Goal: Find specific page/section: Locate a particular part of the current website

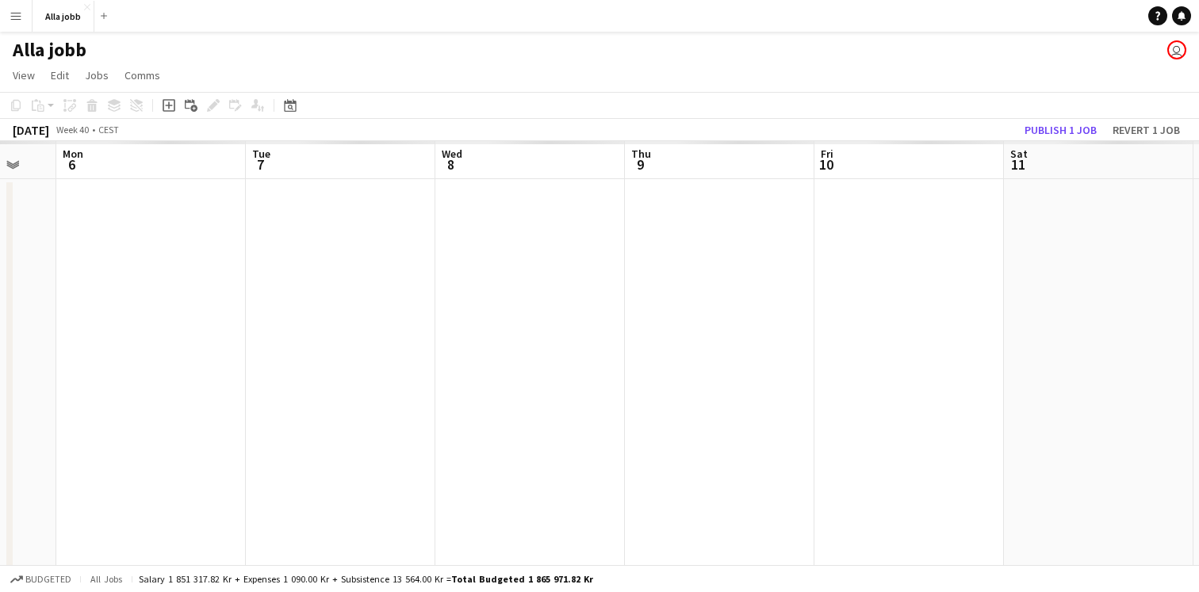
scroll to position [0, 737]
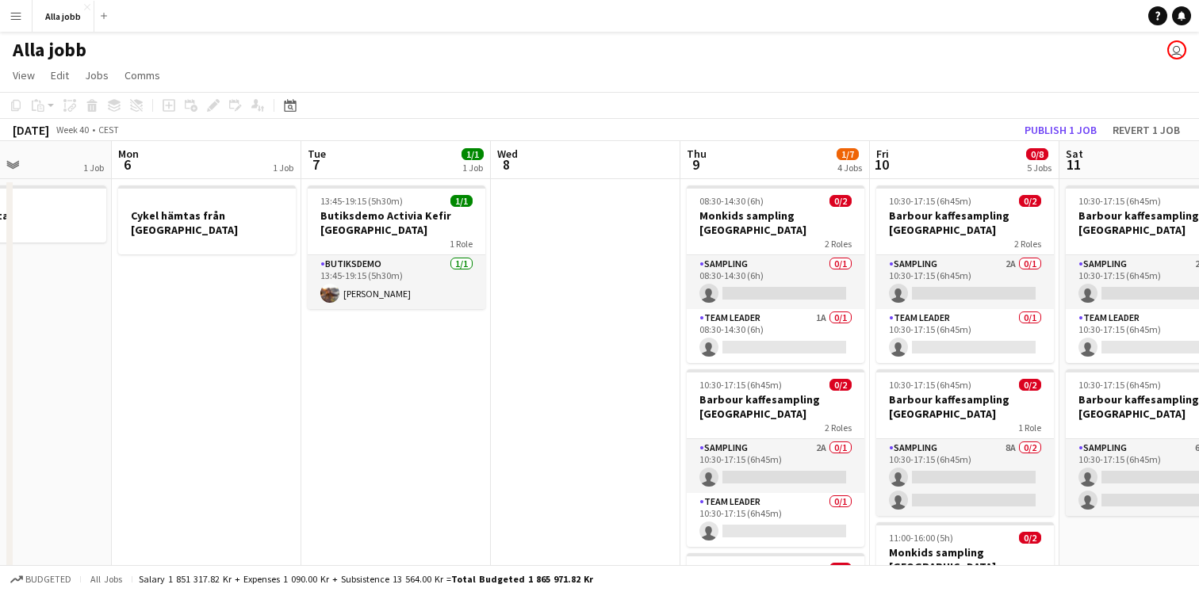
scroll to position [0, 367]
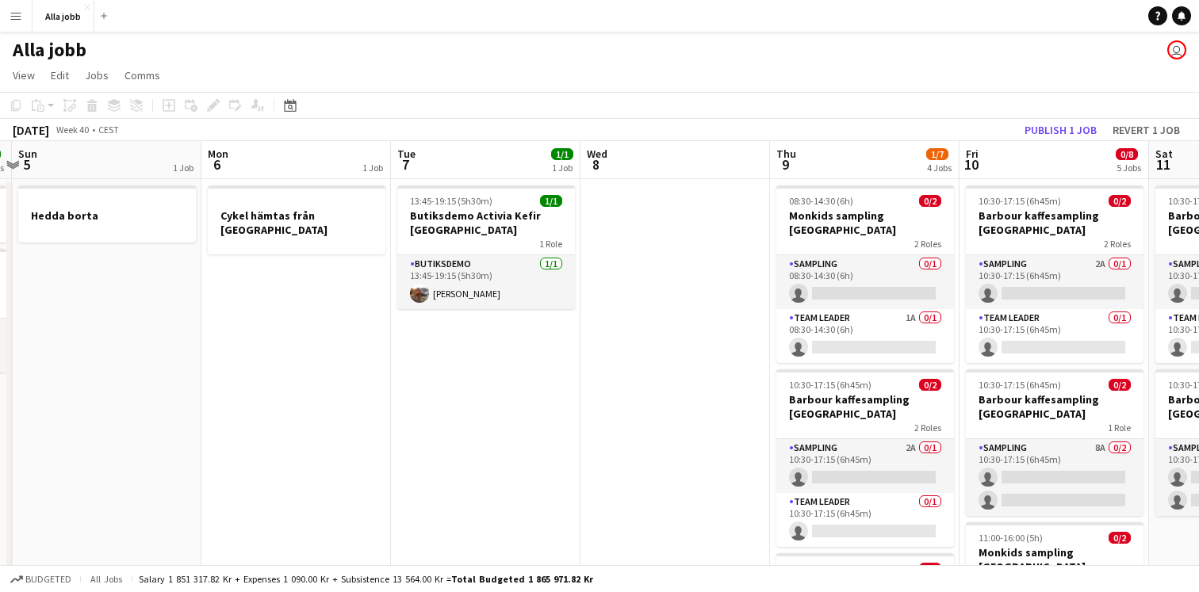
click at [538, 411] on app-date-cell "13:45-19:15 (5h30m) 1/1 Butiksdemo Activia Kefir Stockholm 1 Role Butiksdemo [D…" at bounding box center [485, 588] width 189 height 819
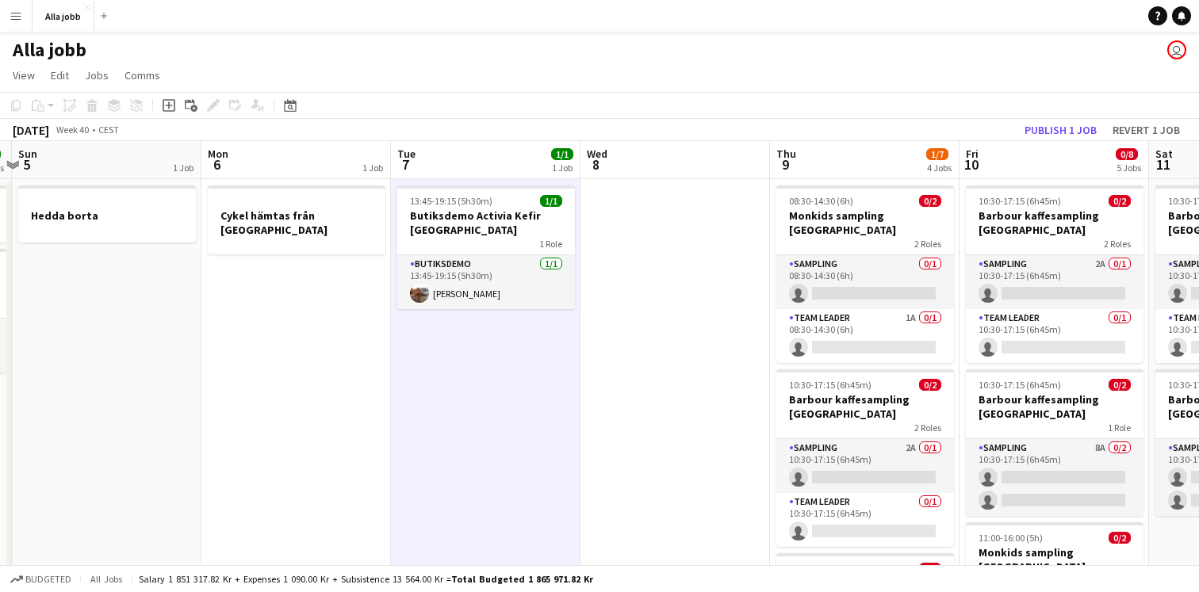
click at [660, 398] on app-date-cell at bounding box center [674, 588] width 189 height 819
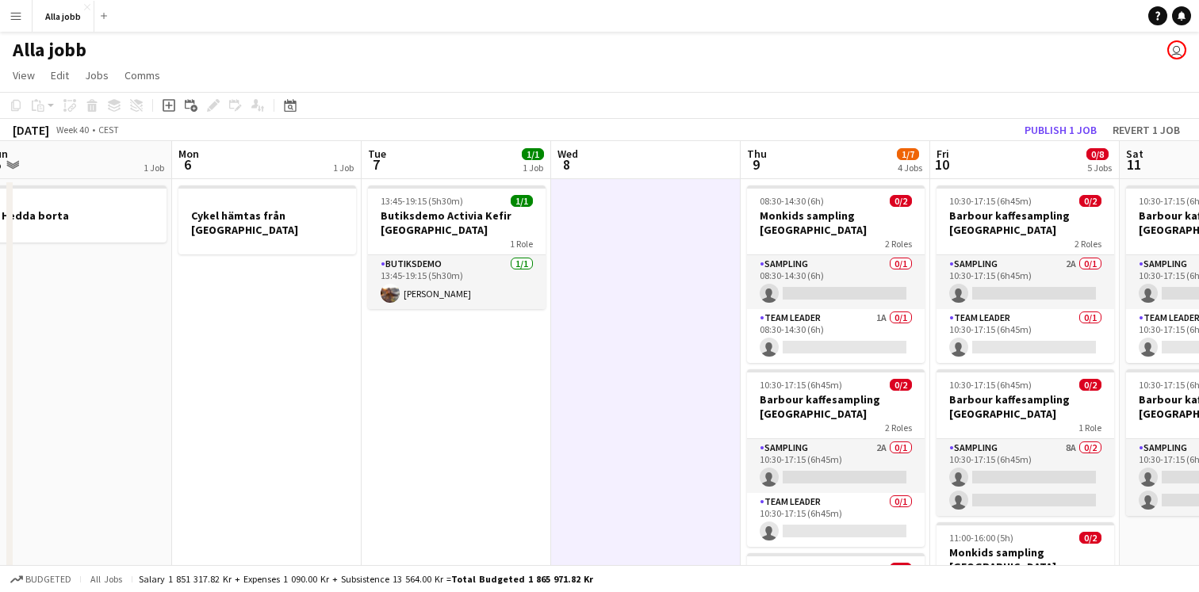
scroll to position [0, 587]
click at [481, 405] on app-date-cell "13:45-19:15 (5h30m) 1/1 Butiksdemo Activia Kefir Stockholm 1 Role Butiksdemo [D…" at bounding box center [455, 588] width 189 height 819
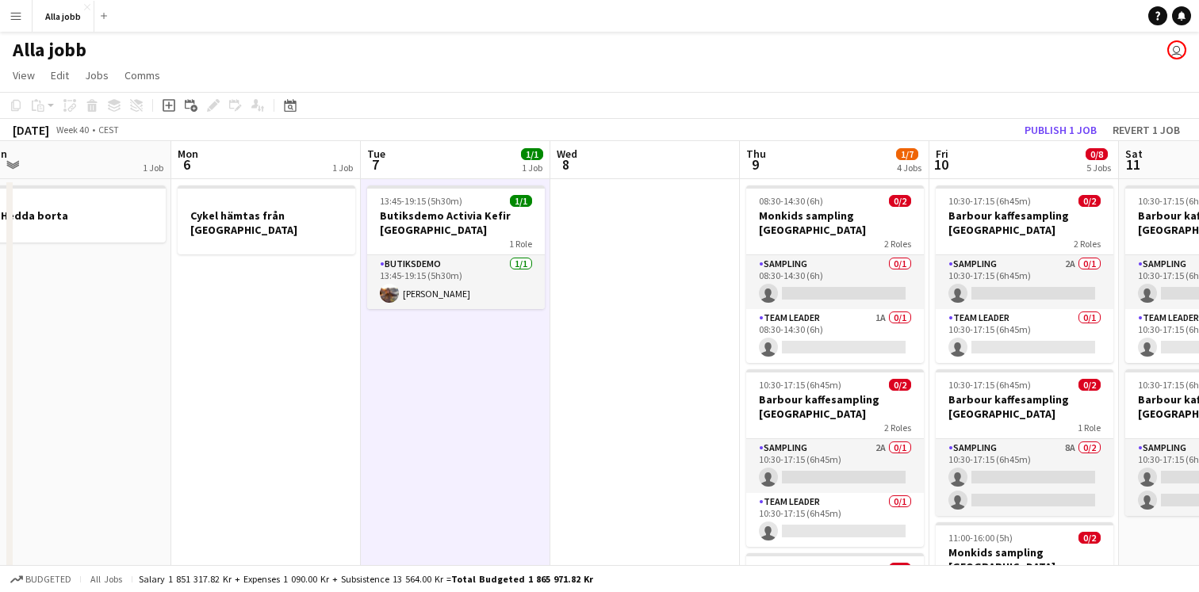
click at [610, 306] on app-date-cell at bounding box center [644, 588] width 189 height 819
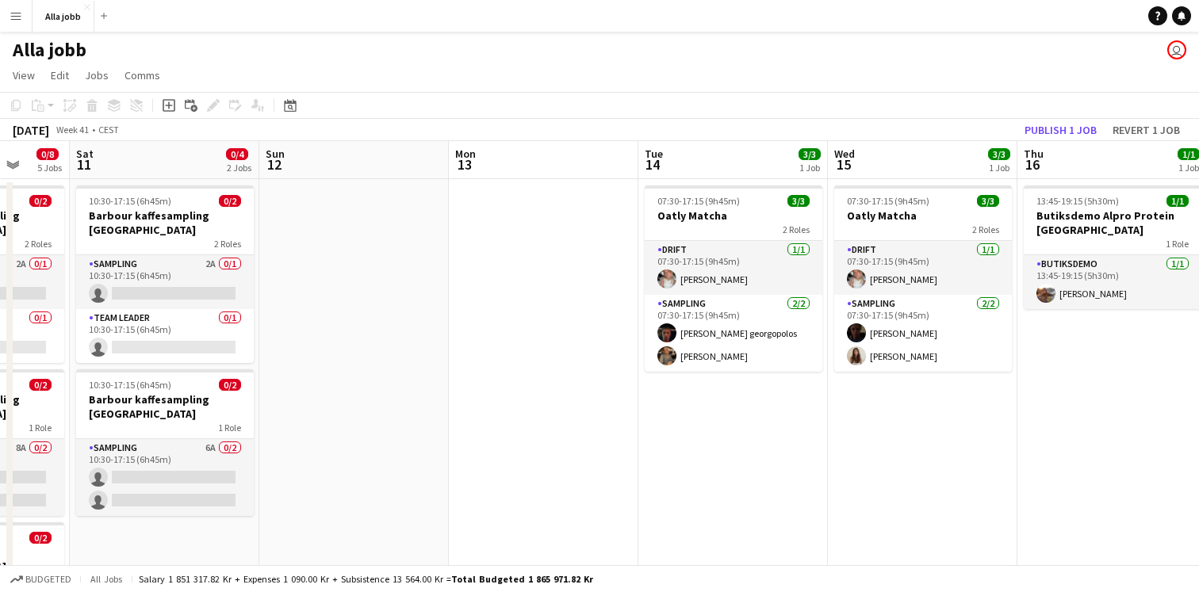
scroll to position [0, 658]
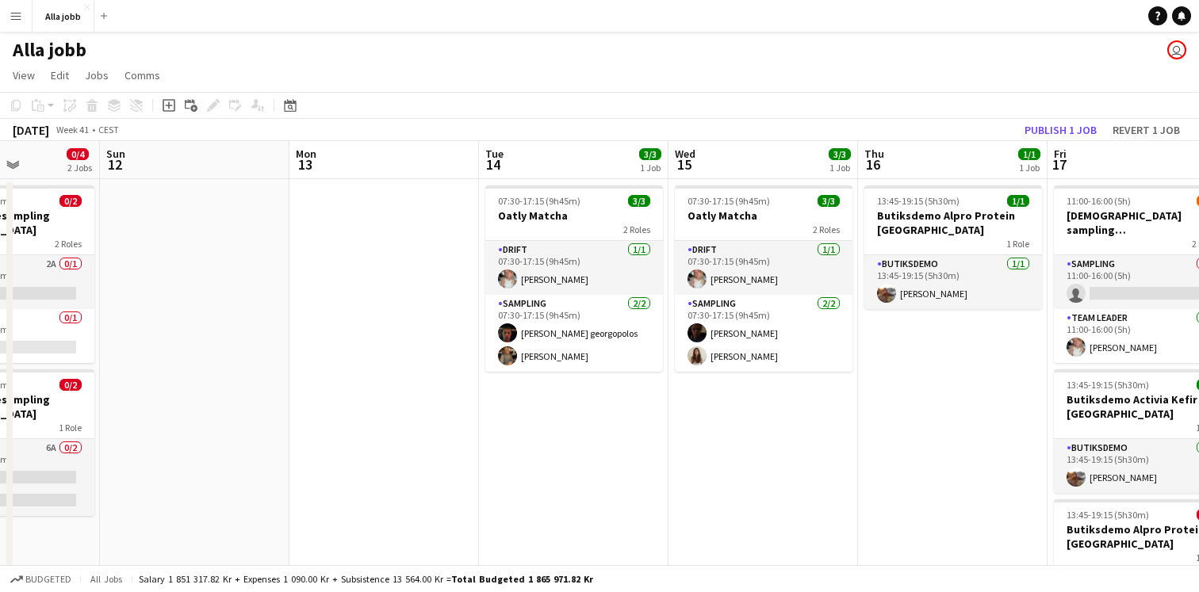
click at [637, 408] on app-date-cell "07:30-17:15 (9h45m) 3/3 Oatly Matcha 2 Roles Drift [DATE] 07:30-17:15 (9h45m) […" at bounding box center [573, 588] width 189 height 819
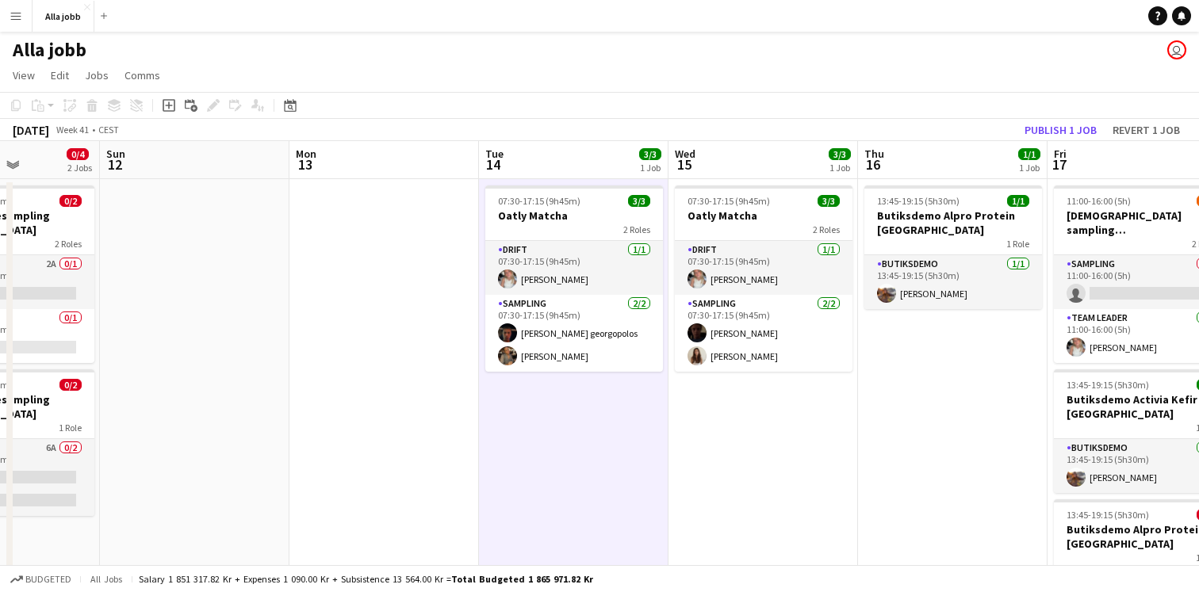
click at [737, 454] on app-date-cell "07:30-17:15 (9h45m) 3/3 Oatly Matcha 2 Roles Drift [DATE] 07:30-17:15 (9h45m) […" at bounding box center [762, 588] width 189 height 819
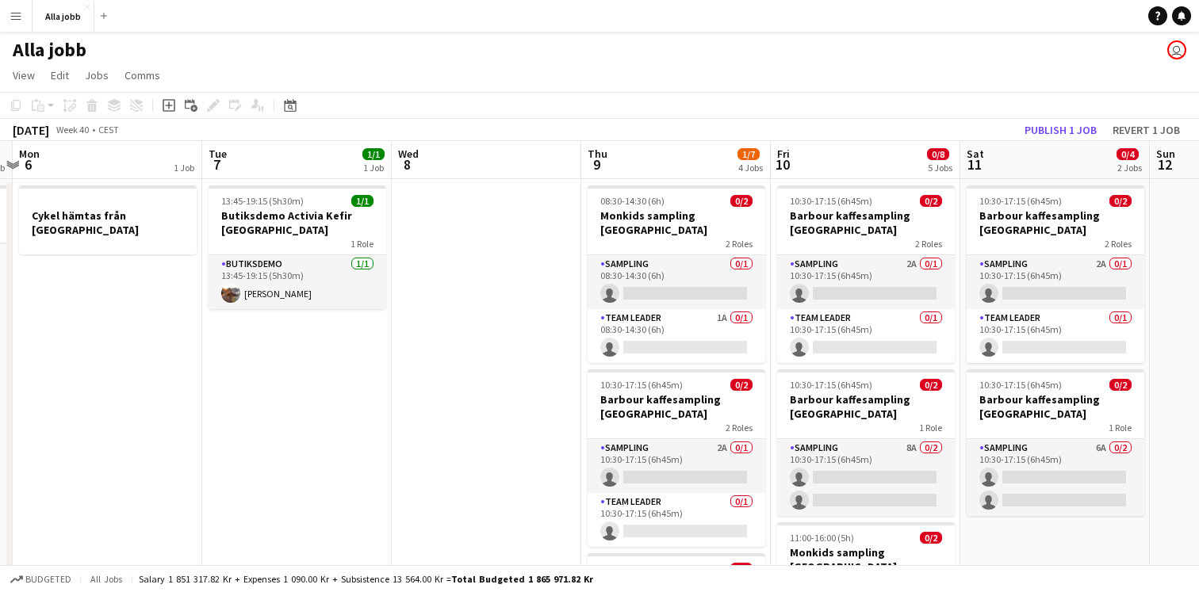
scroll to position [0, 451]
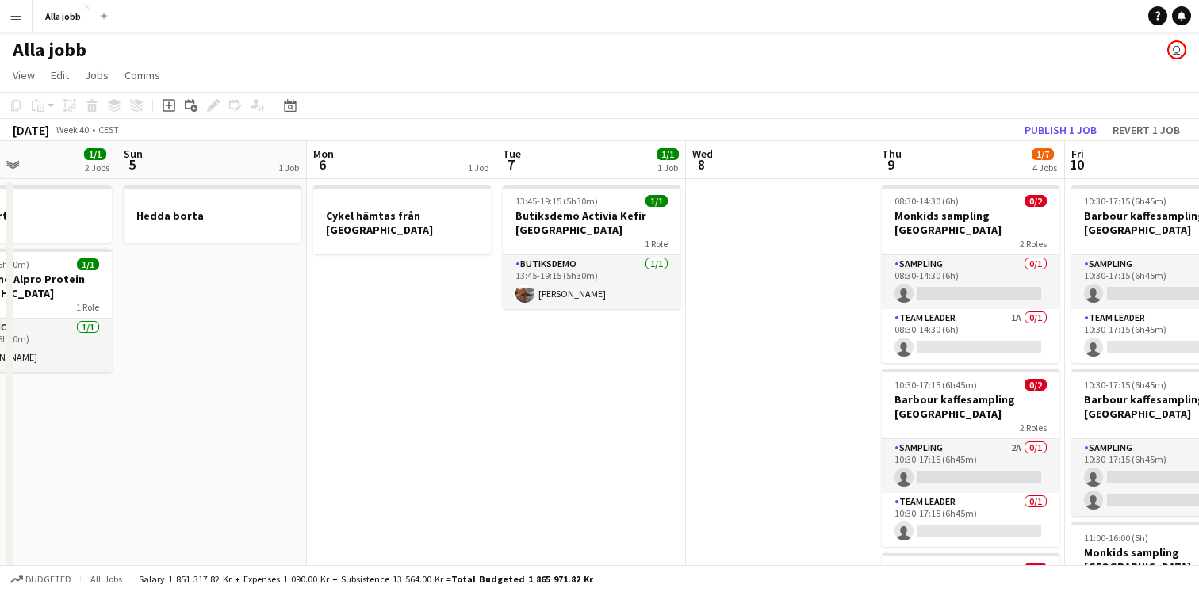
click at [758, 344] on app-date-cell at bounding box center [780, 588] width 189 height 819
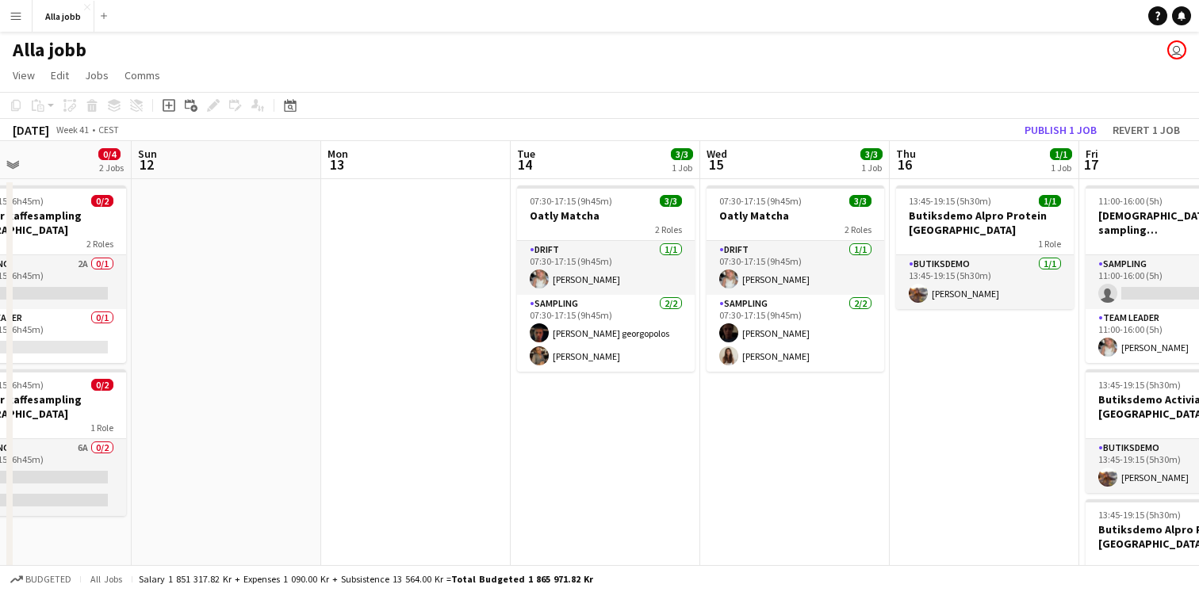
scroll to position [0, 627]
click at [747, 431] on app-date-cell "07:30-17:15 (9h45m) 3/3 Oatly Matcha 2 Roles Drift [DATE] 07:30-17:15 (9h45m) […" at bounding box center [793, 588] width 189 height 819
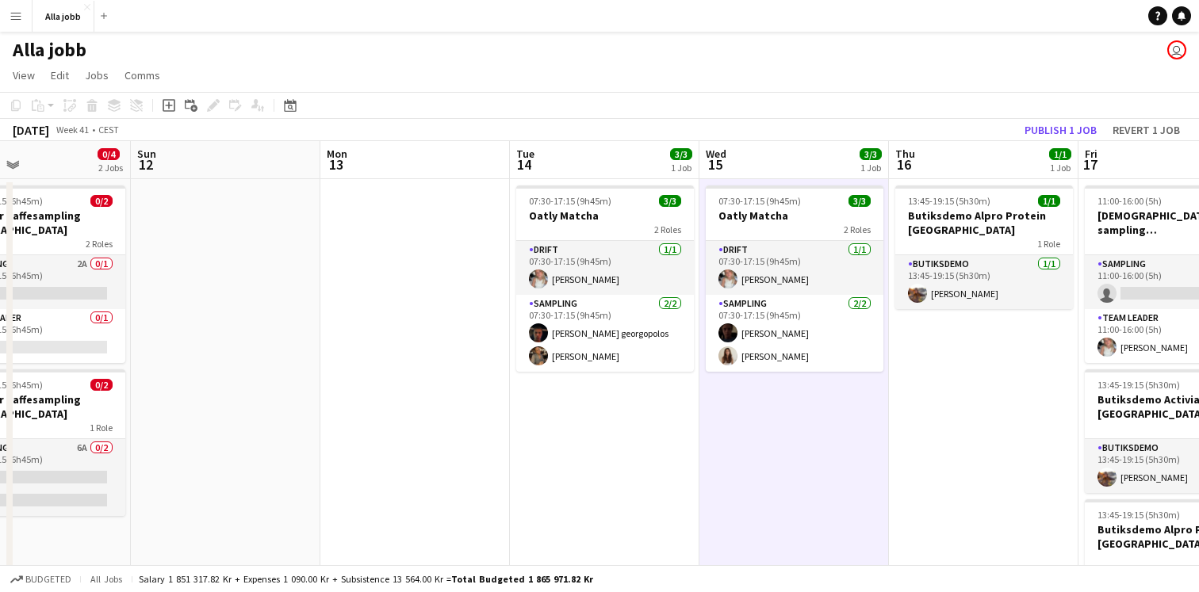
click at [587, 477] on app-date-cell "07:30-17:15 (9h45m) 3/3 Oatly Matcha 2 Roles Drift [DATE] 07:30-17:15 (9h45m) […" at bounding box center [604, 588] width 189 height 819
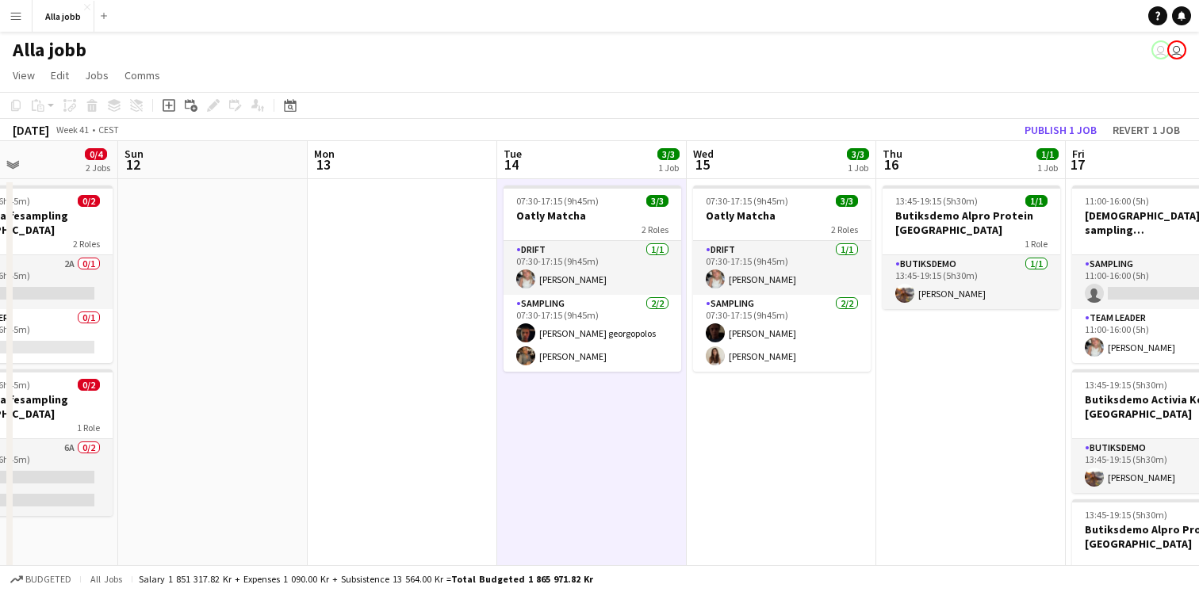
scroll to position [0, 641]
click at [596, 440] on app-date-cell "07:30-17:15 (9h45m) 3/3 Oatly Matcha 2 Roles Drift [DATE] 07:30-17:15 (9h45m) […" at bounding box center [590, 588] width 189 height 819
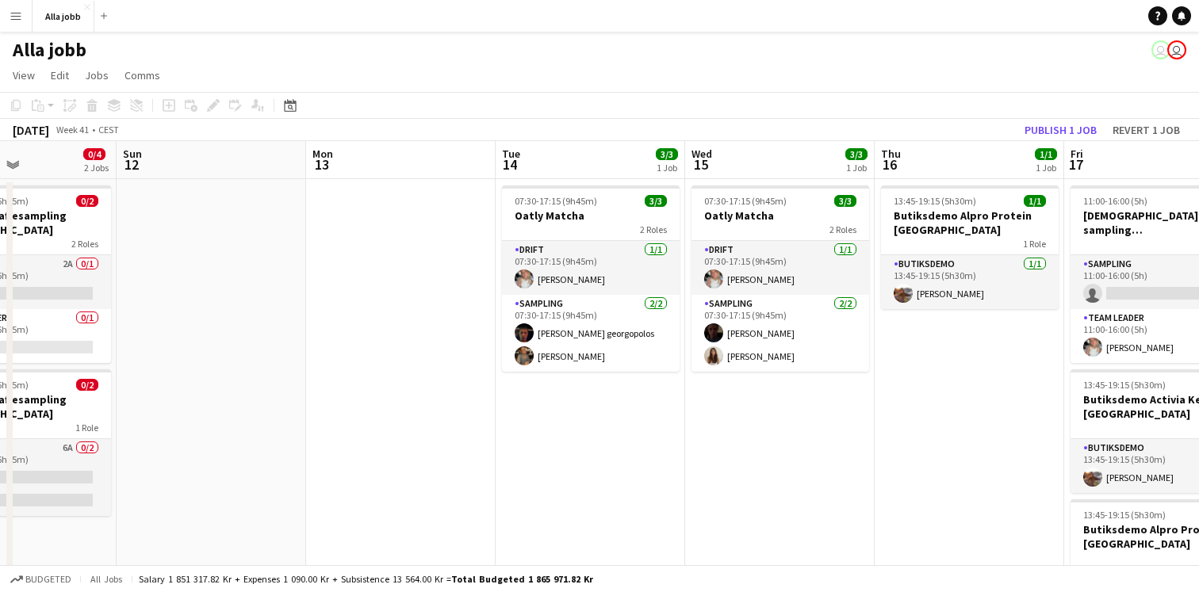
click at [596, 440] on app-date-cell "07:30-17:15 (9h45m) 3/3 Oatly Matcha 2 Roles Drift [DATE] 07:30-17:15 (9h45m) […" at bounding box center [590, 588] width 189 height 819
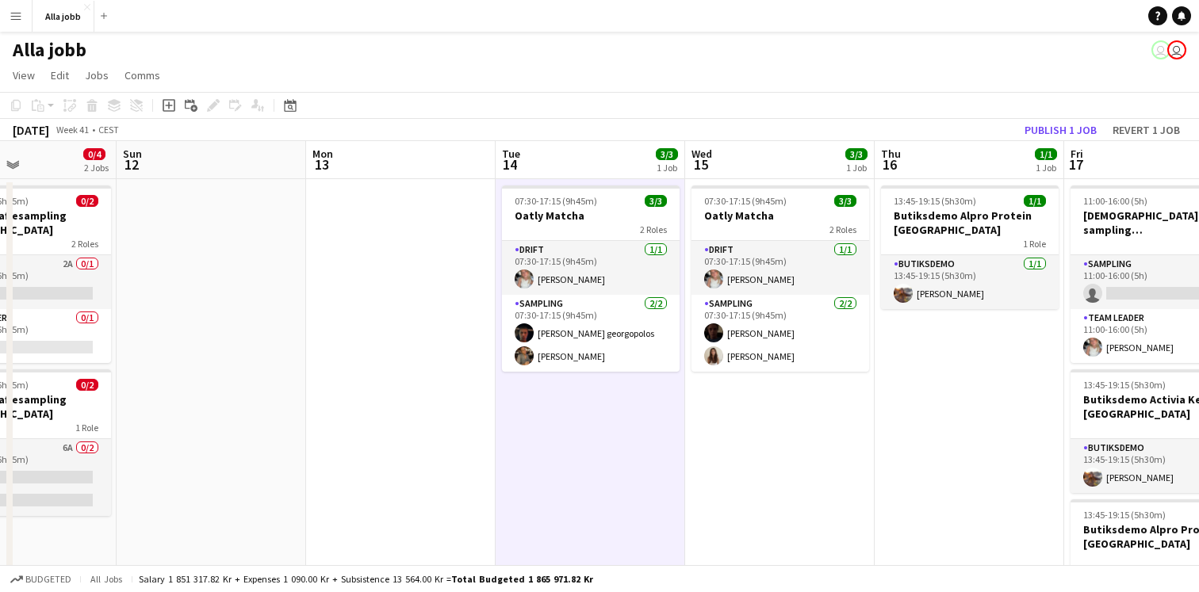
click at [758, 441] on app-date-cell "07:30-17:15 (9h45m) 3/3 Oatly Matcha 2 Roles Drift [DATE] 07:30-17:15 (9h45m) […" at bounding box center [779, 588] width 189 height 819
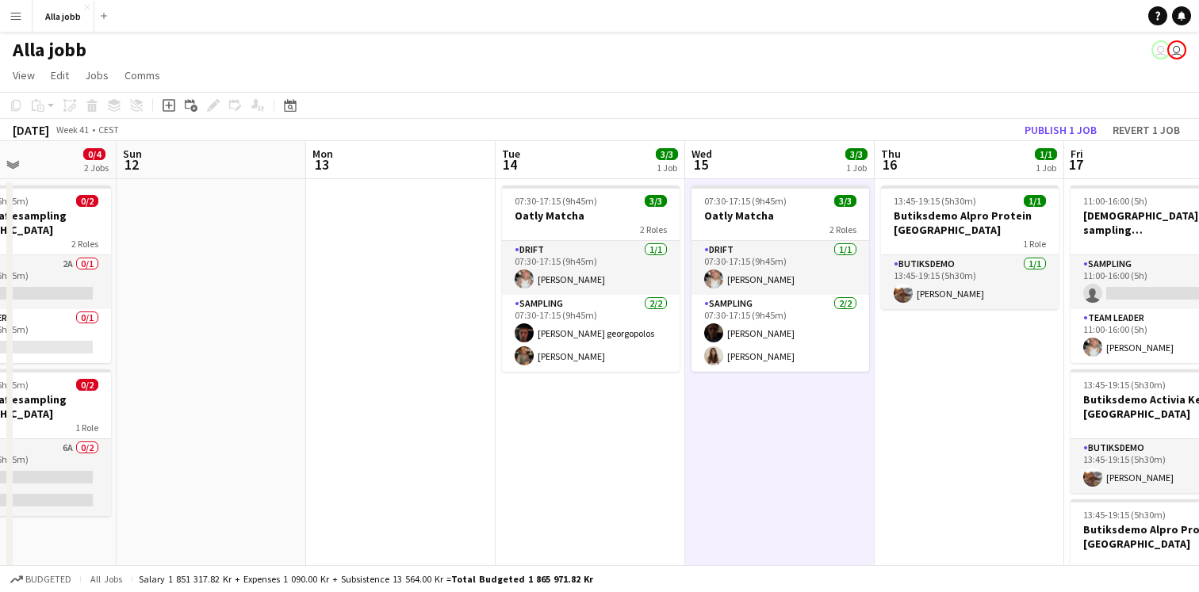
click at [620, 435] on app-date-cell "07:30-17:15 (9h45m) 3/3 Oatly Matcha 2 Roles Drift [DATE] 07:30-17:15 (9h45m) […" at bounding box center [590, 588] width 189 height 819
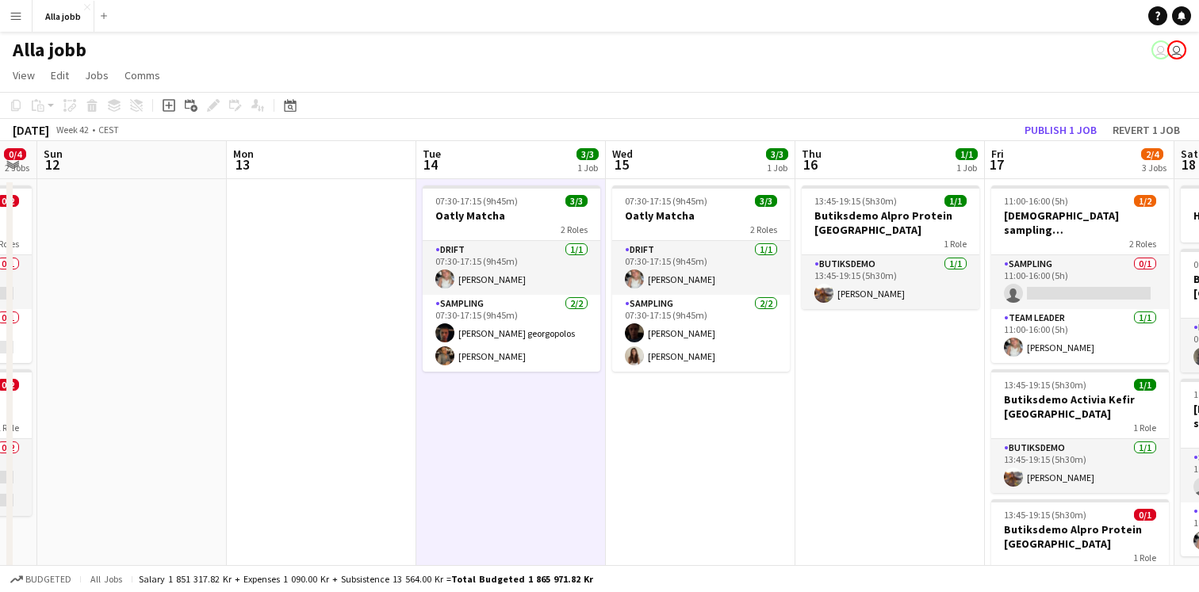
scroll to position [0, 335]
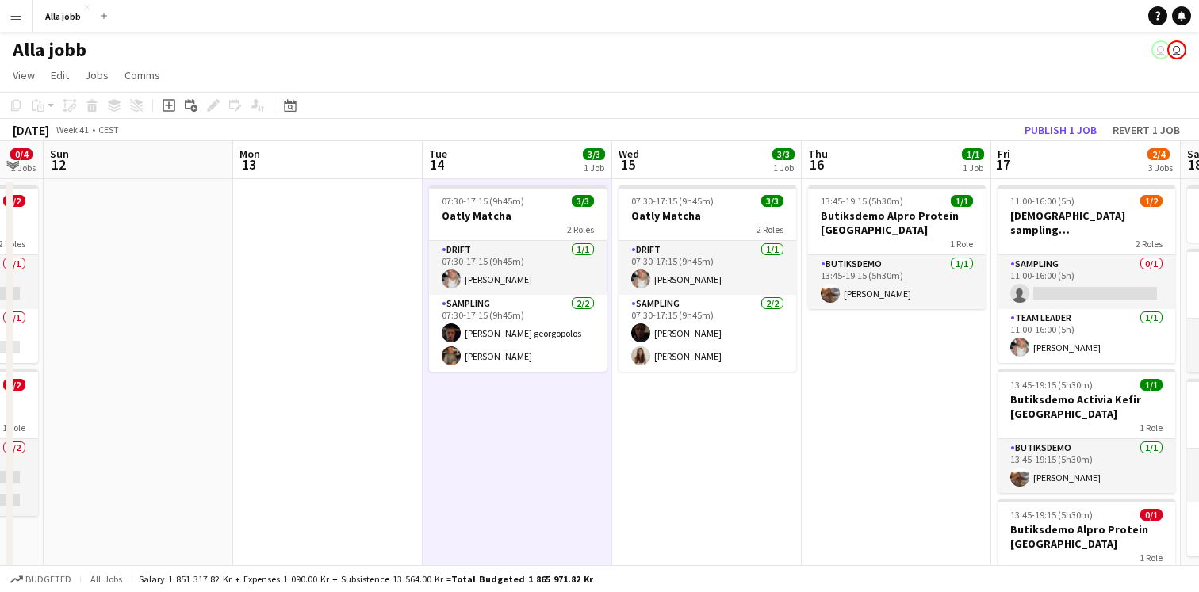
click at [310, 363] on app-date-cell at bounding box center [327, 588] width 189 height 819
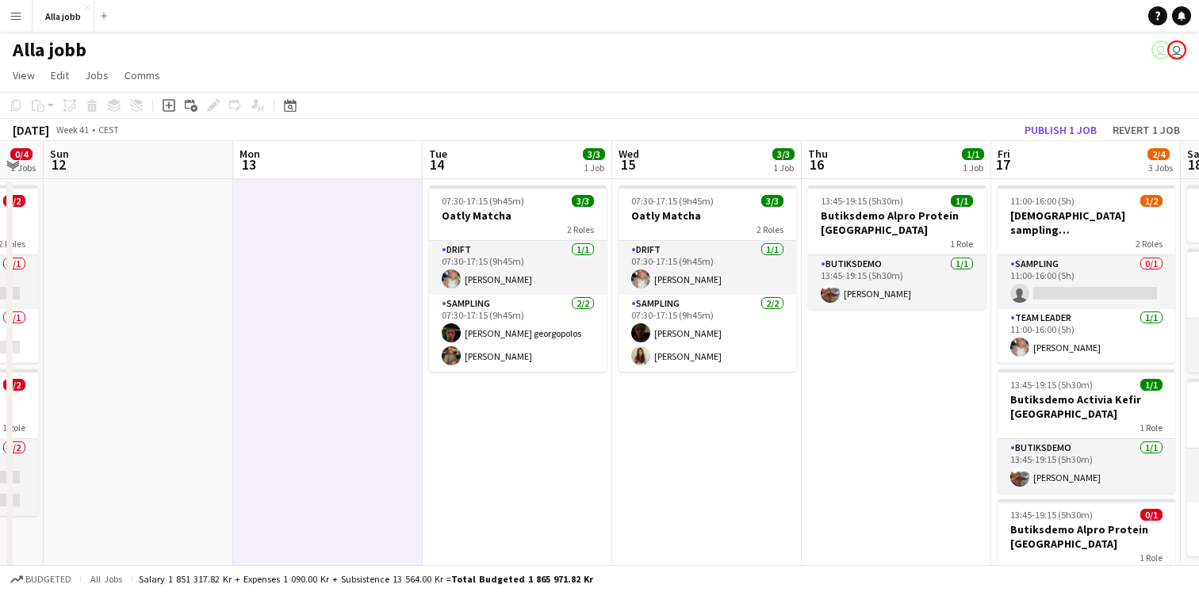
click at [553, 463] on app-date-cell "07:30-17:15 (9h45m) 3/3 Oatly Matcha 2 Roles Drift [DATE] 07:30-17:15 (9h45m) […" at bounding box center [517, 588] width 189 height 819
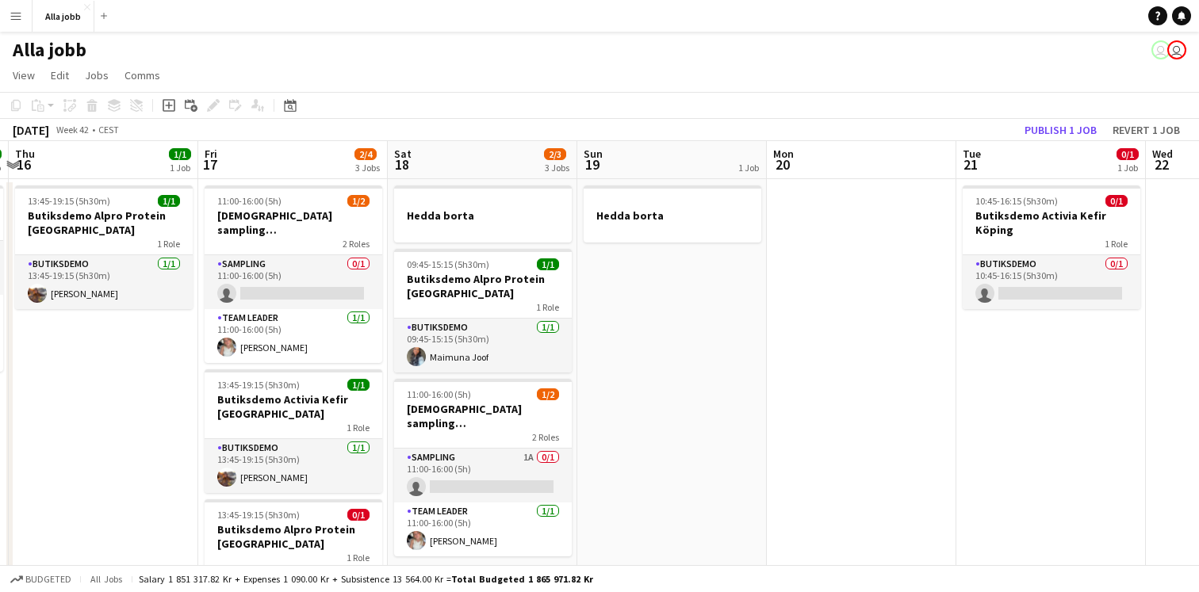
scroll to position [0, 756]
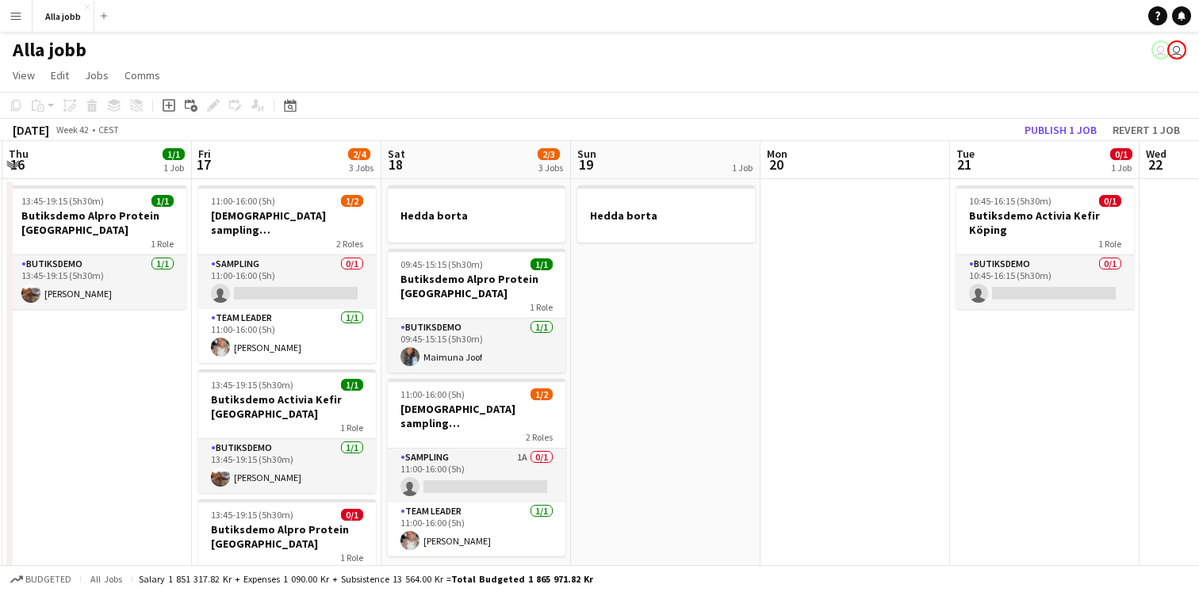
click at [731, 403] on app-date-cell "Hedda borta" at bounding box center [665, 588] width 189 height 819
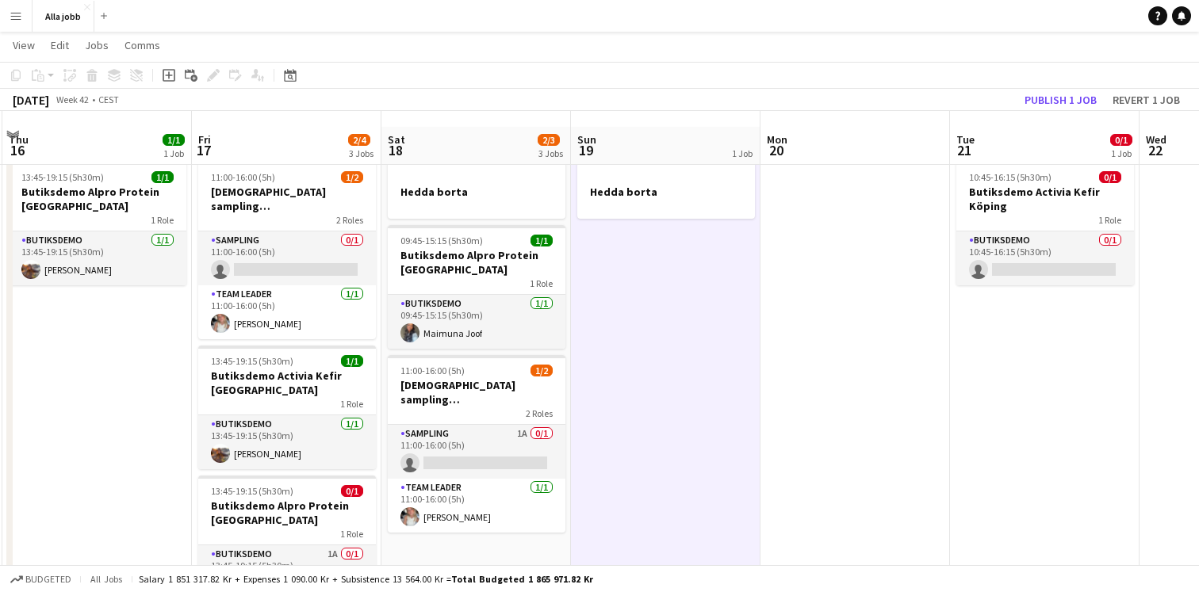
scroll to position [0, 0]
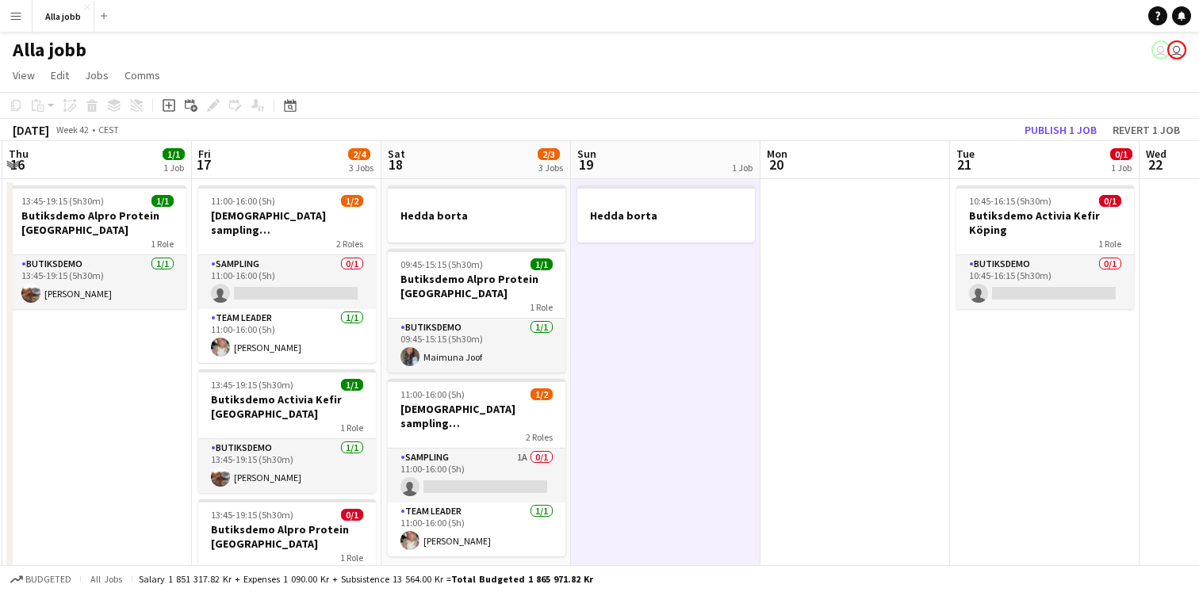
click at [834, 445] on app-date-cell at bounding box center [854, 588] width 189 height 819
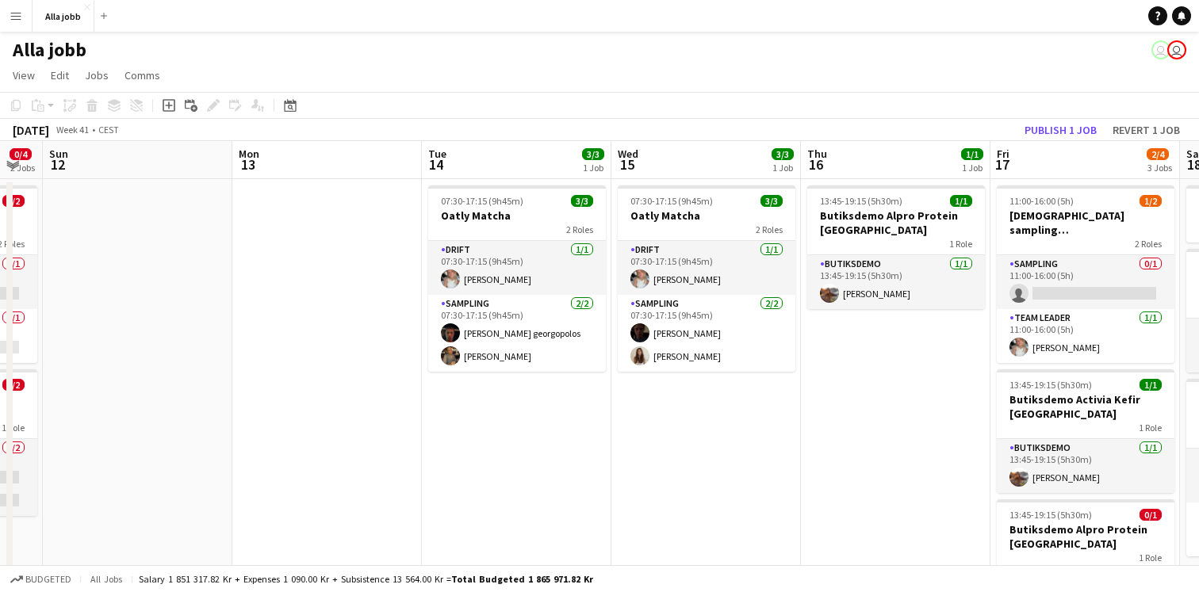
scroll to position [0, 526]
click at [681, 455] on app-date-cell "07:30-17:15 (9h45m) 3/3 Oatly Matcha 2 Roles Drift [DATE] 07:30-17:15 (9h45m) […" at bounding box center [704, 588] width 189 height 819
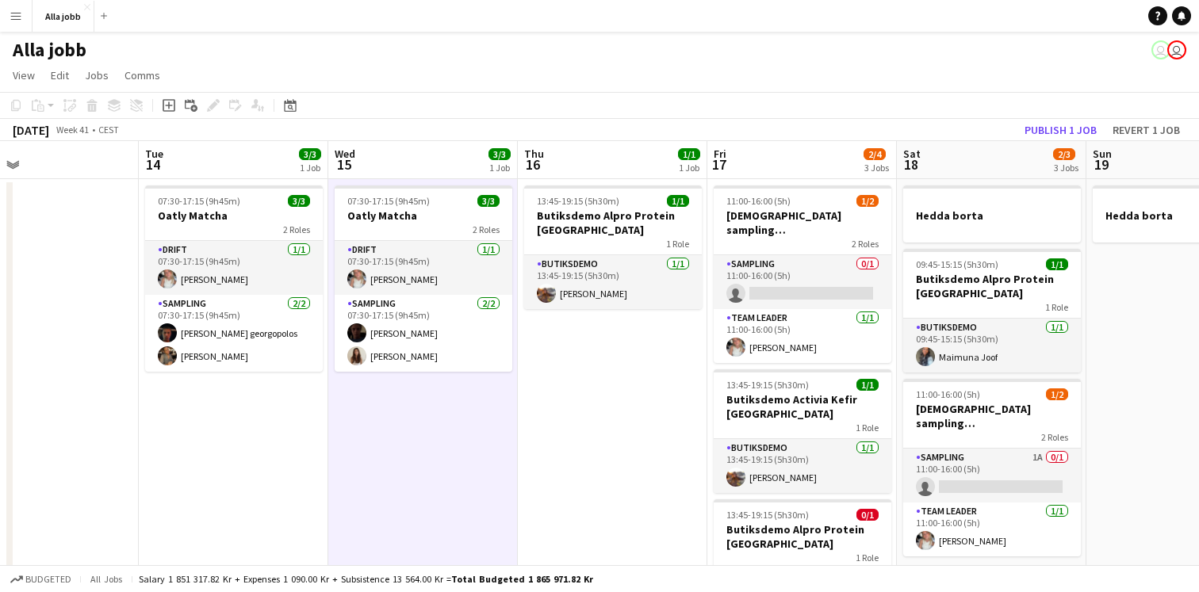
scroll to position [0, 435]
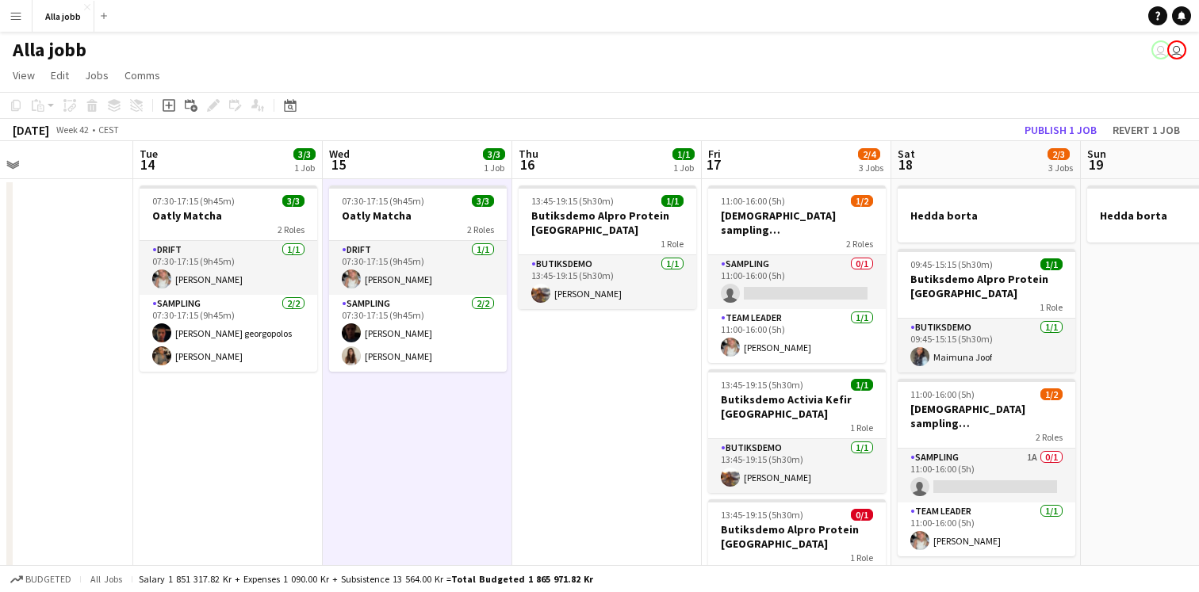
click at [560, 357] on app-date-cell "13:45-19:15 (5h30m) 1/1 Butiksdemo Alpro Protein Stockholm 1 Role Butiksdemo [D…" at bounding box center [606, 588] width 189 height 819
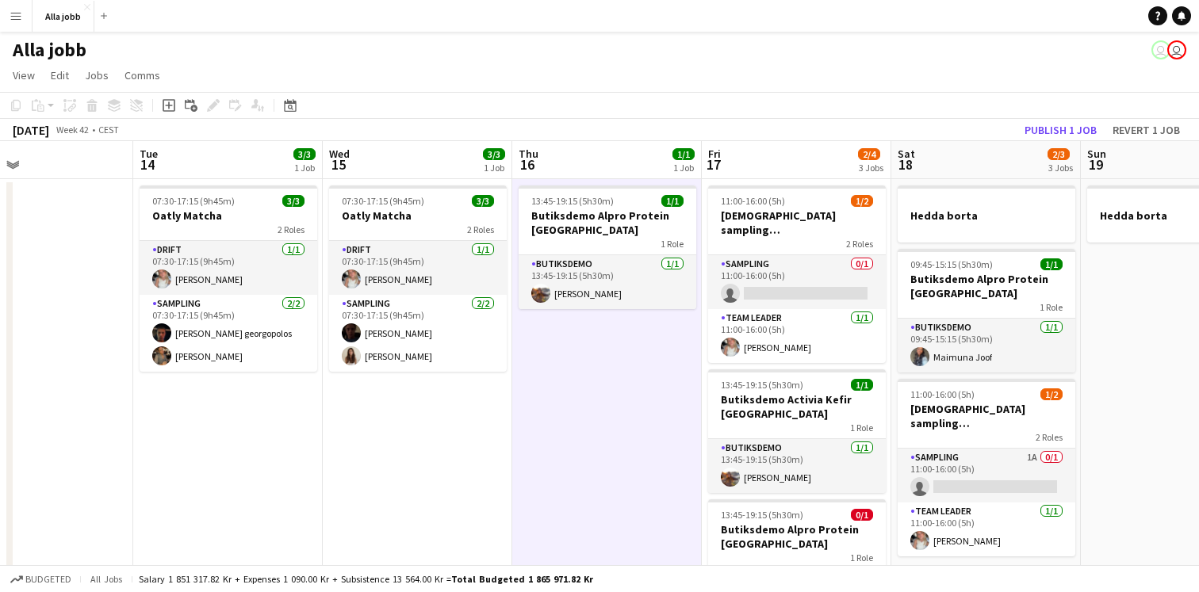
click at [461, 450] on app-date-cell "07:30-17:15 (9h45m) 3/3 Oatly Matcha 2 Roles Drift [DATE] 07:30-17:15 (9h45m) […" at bounding box center [417, 588] width 189 height 819
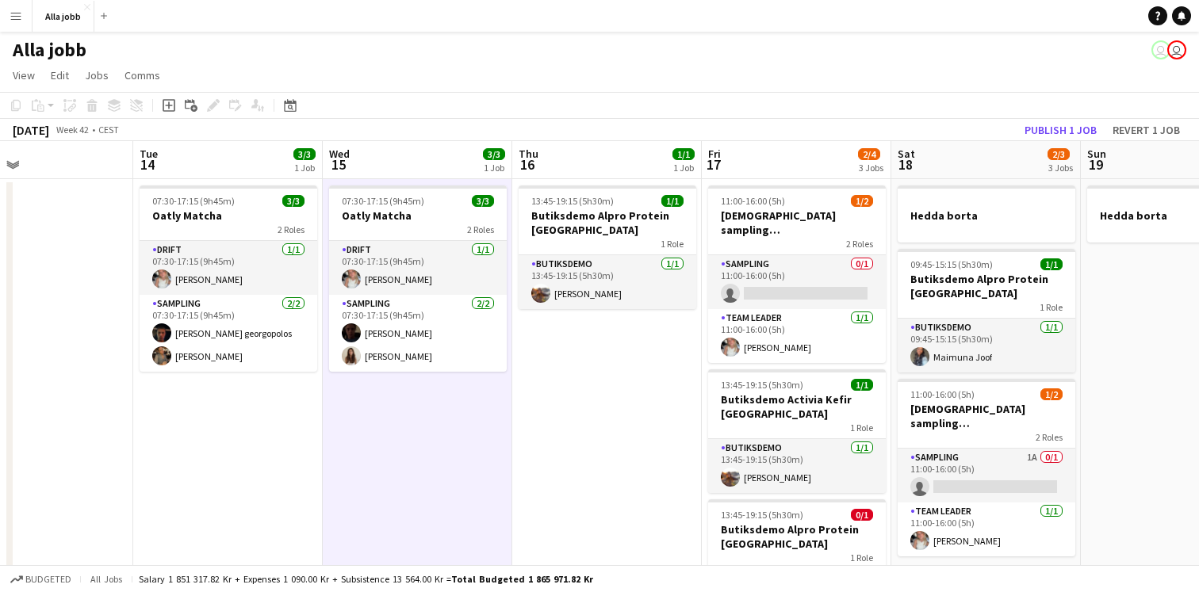
click at [609, 411] on app-date-cell "13:45-19:15 (5h30m) 1/1 Butiksdemo Alpro Protein Stockholm 1 Role Butiksdemo [D…" at bounding box center [606, 588] width 189 height 819
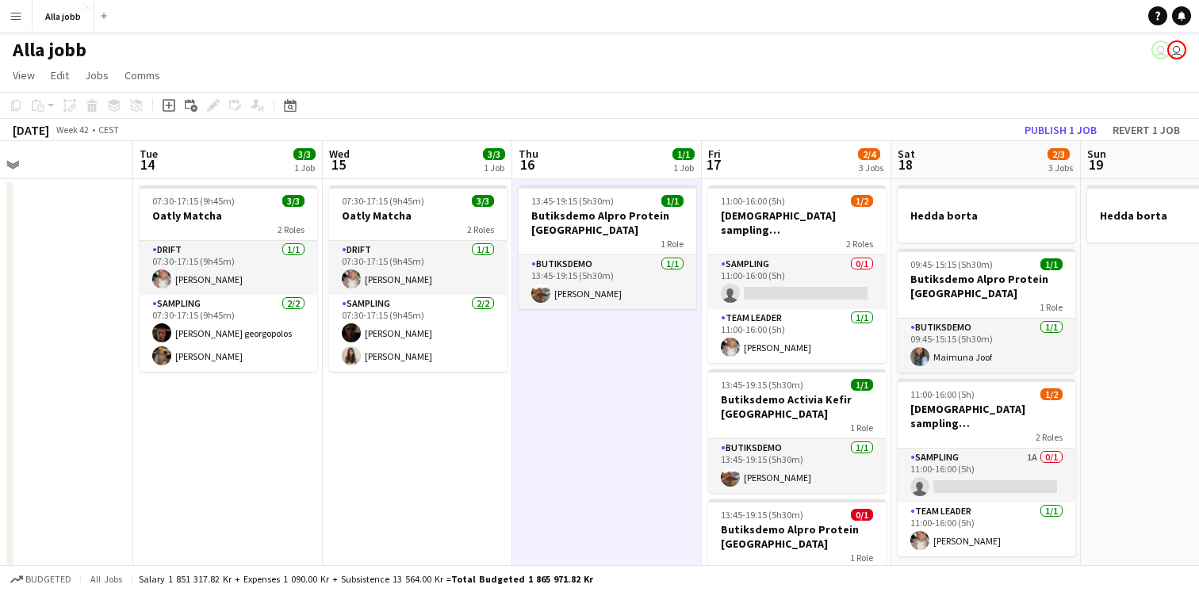
click at [468, 456] on app-date-cell "07:30-17:15 (9h45m) 3/3 Oatly Matcha 2 Roles Drift [DATE] 07:30-17:15 (9h45m) […" at bounding box center [417, 588] width 189 height 819
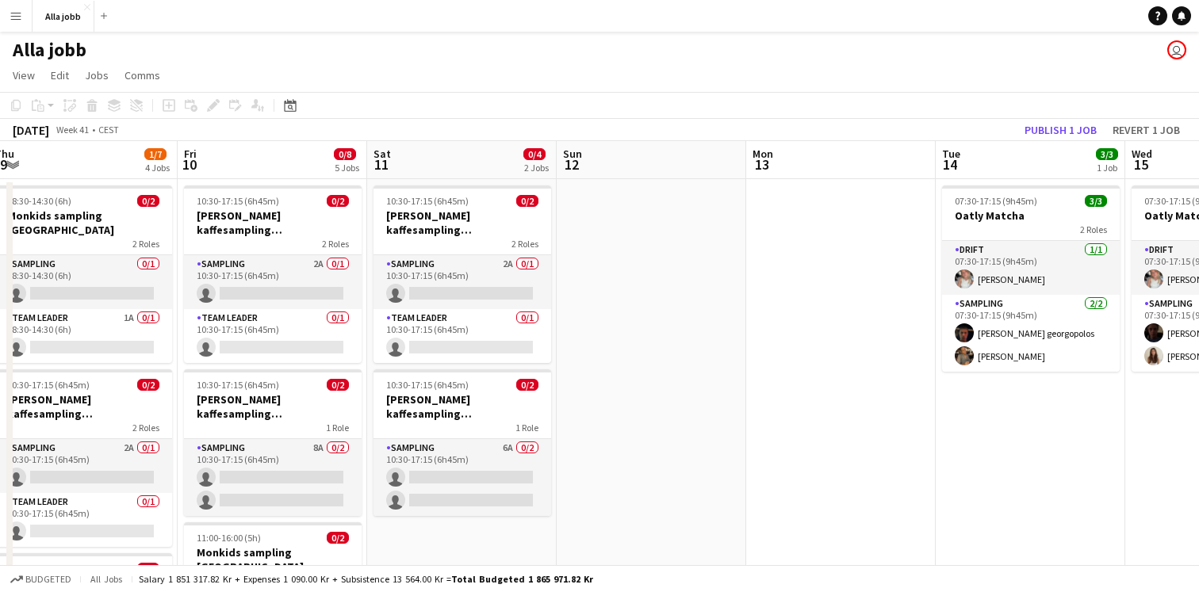
scroll to position [0, 587]
